Goal: Information Seeking & Learning: Check status

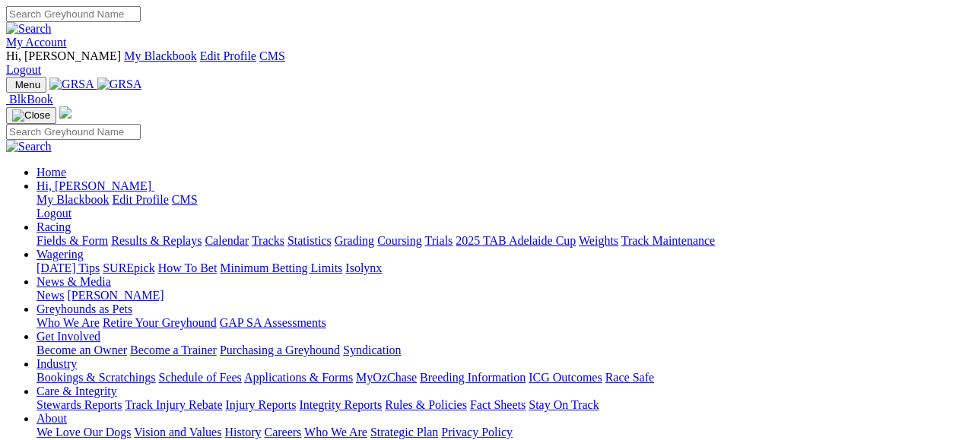
click at [67, 36] on link "My Account" at bounding box center [36, 42] width 61 height 13
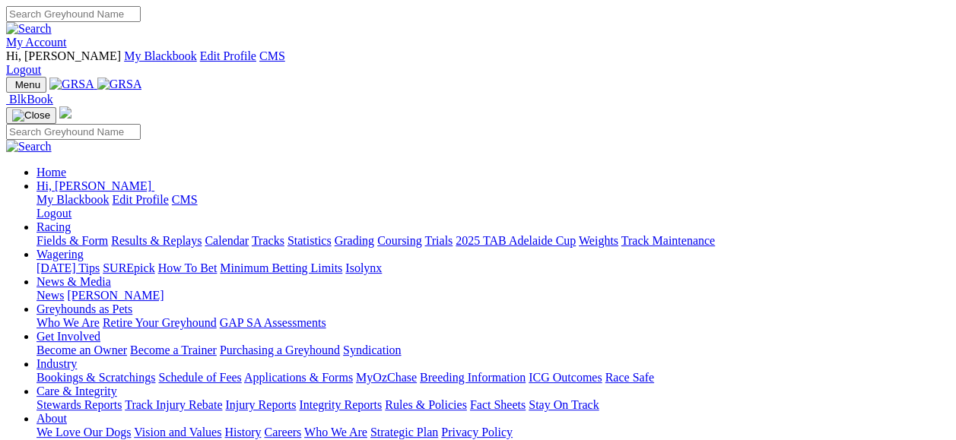
click at [72, 234] on link "Fields & Form" at bounding box center [72, 240] width 71 height 13
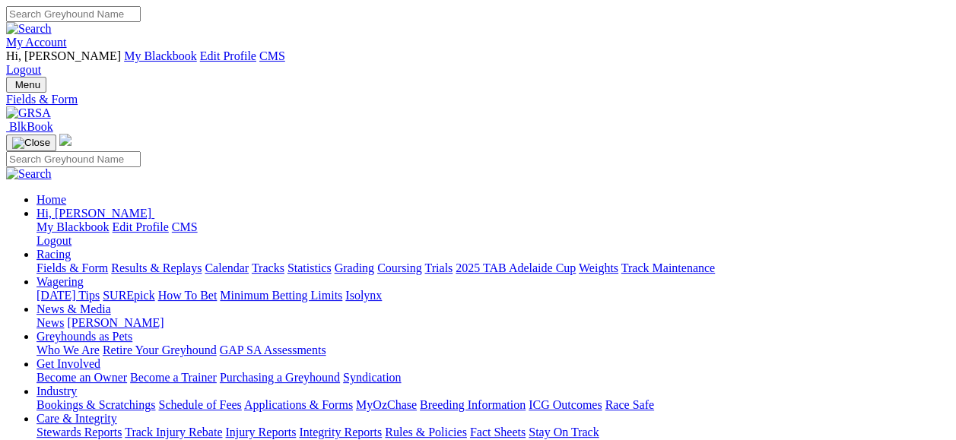
click at [202, 262] on link "Results & Replays" at bounding box center [156, 268] width 90 height 13
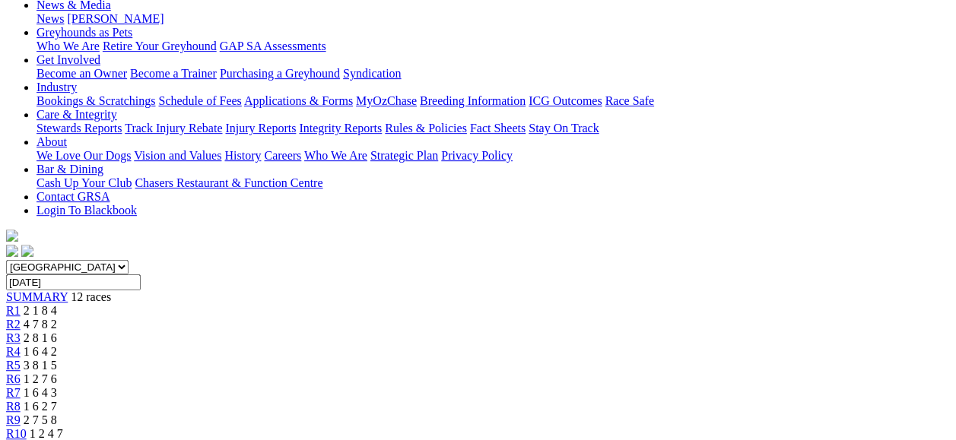
scroll to position [335, 0]
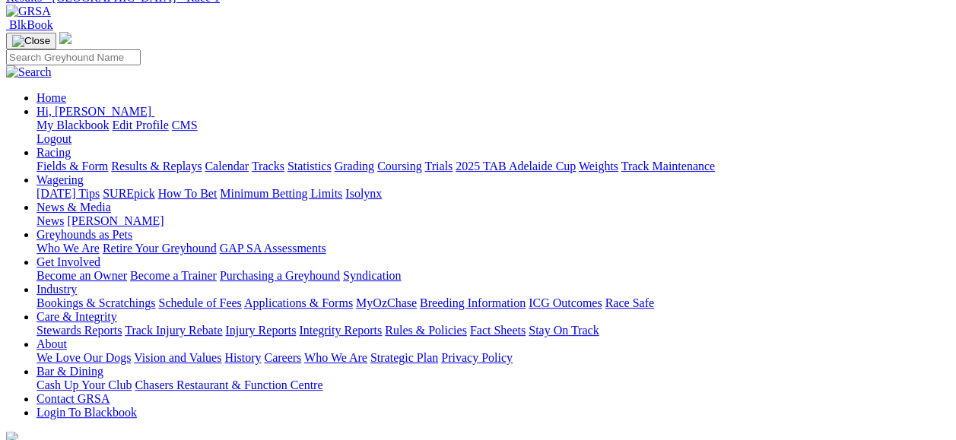
scroll to position [192, 0]
